Goal: Transaction & Acquisition: Purchase product/service

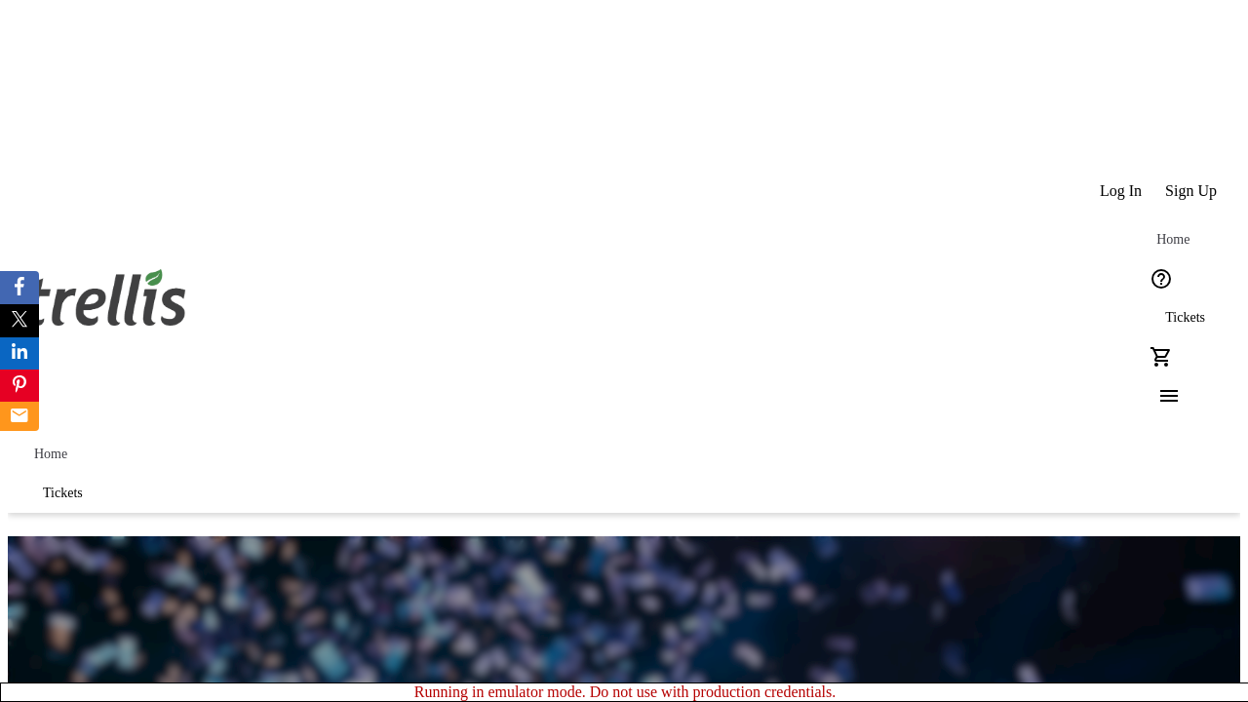
click at [1192, 182] on span "Sign Up" at bounding box center [1191, 191] width 52 height 18
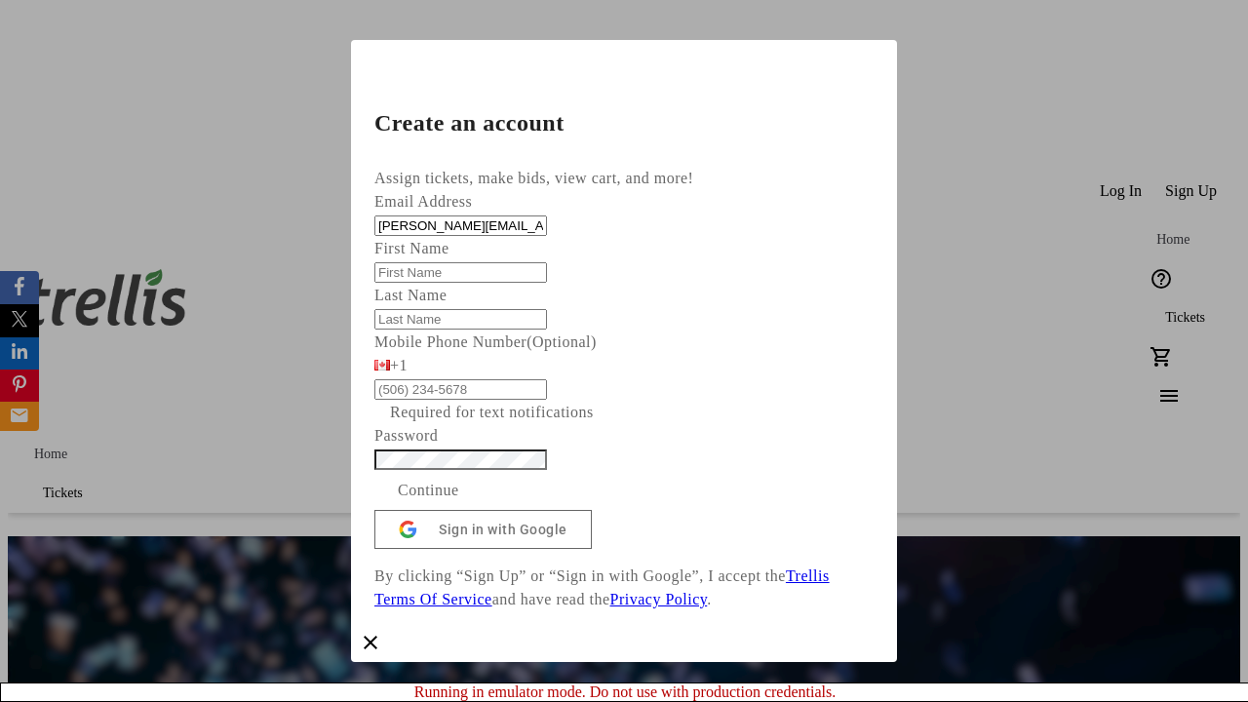
type input "[PERSON_NAME][EMAIL_ADDRESS][DOMAIN_NAME]"
type input "[PERSON_NAME]"
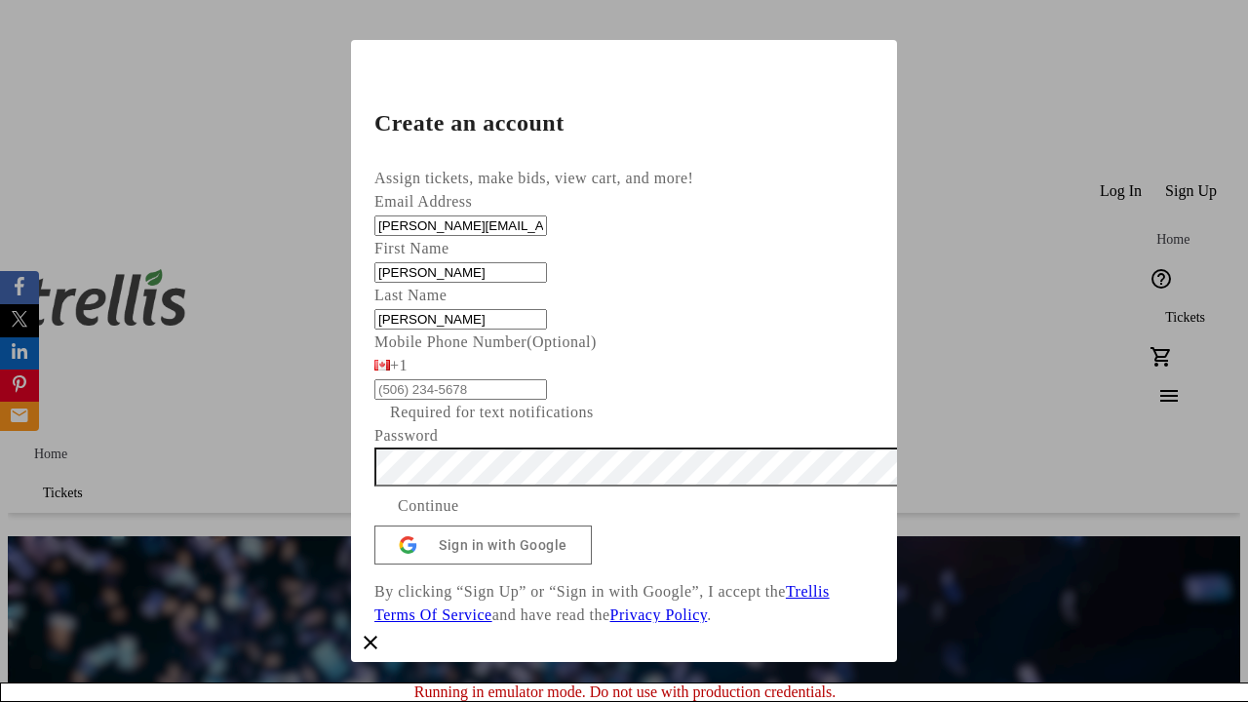
click at [459, 518] on span "Continue" at bounding box center [428, 505] width 61 height 23
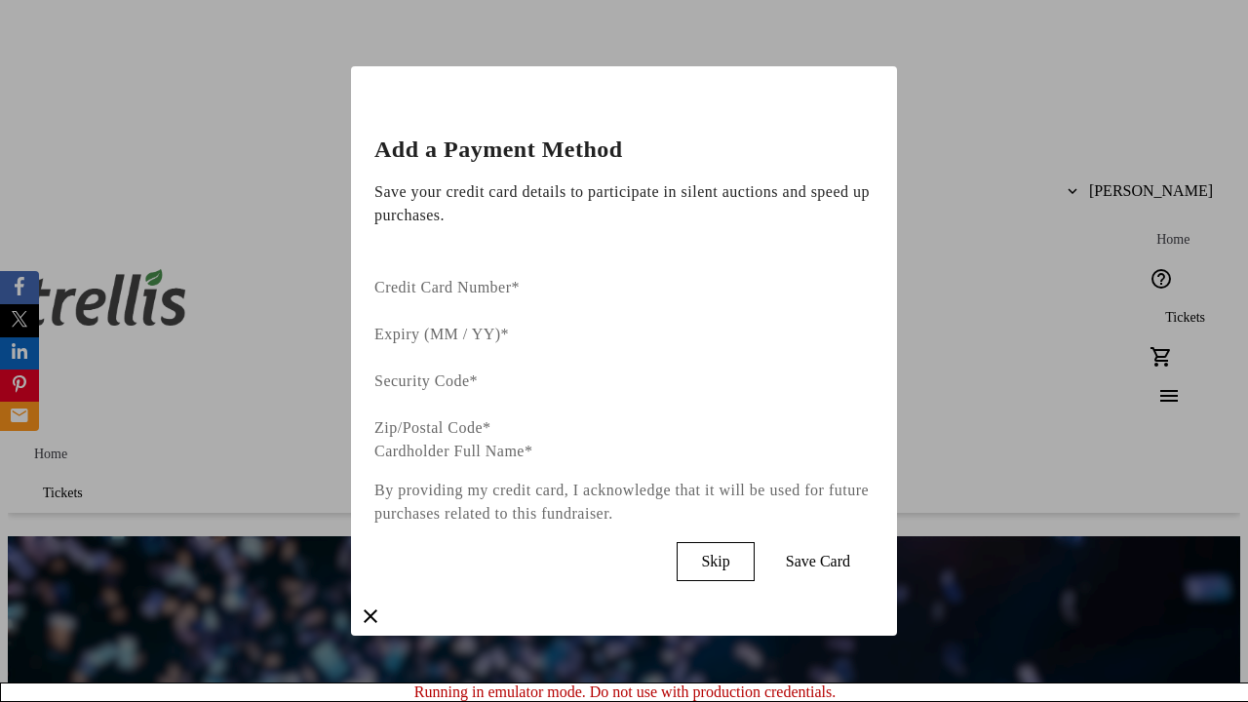
click at [729, 553] on span "Skip" at bounding box center [715, 562] width 28 height 18
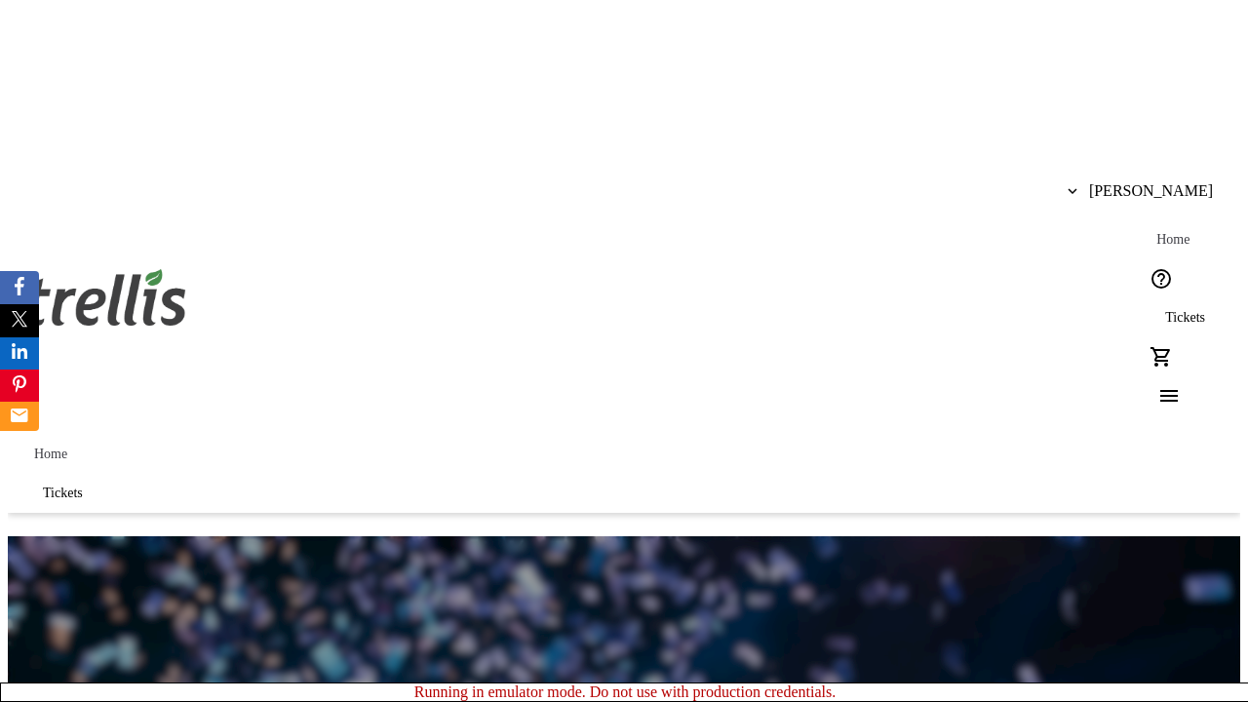
click at [1165, 310] on span "Tickets" at bounding box center [1185, 318] width 40 height 16
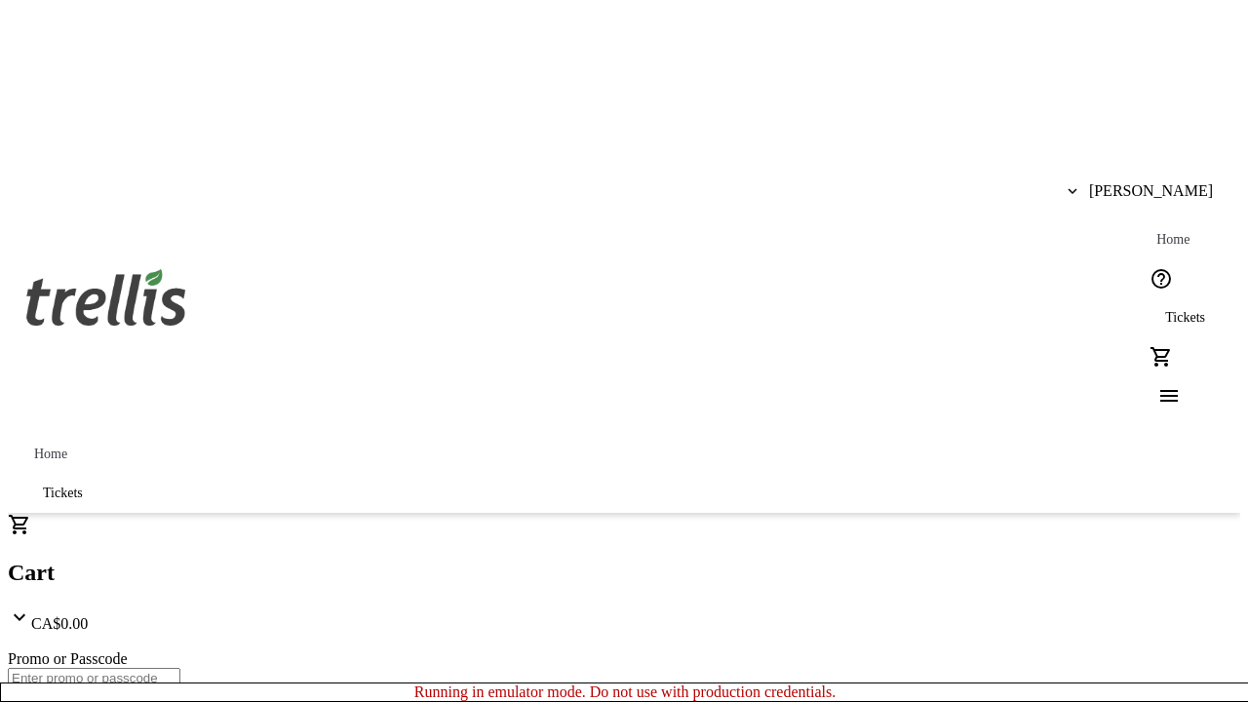
type input "1"
